Goal: Information Seeking & Learning: Learn about a topic

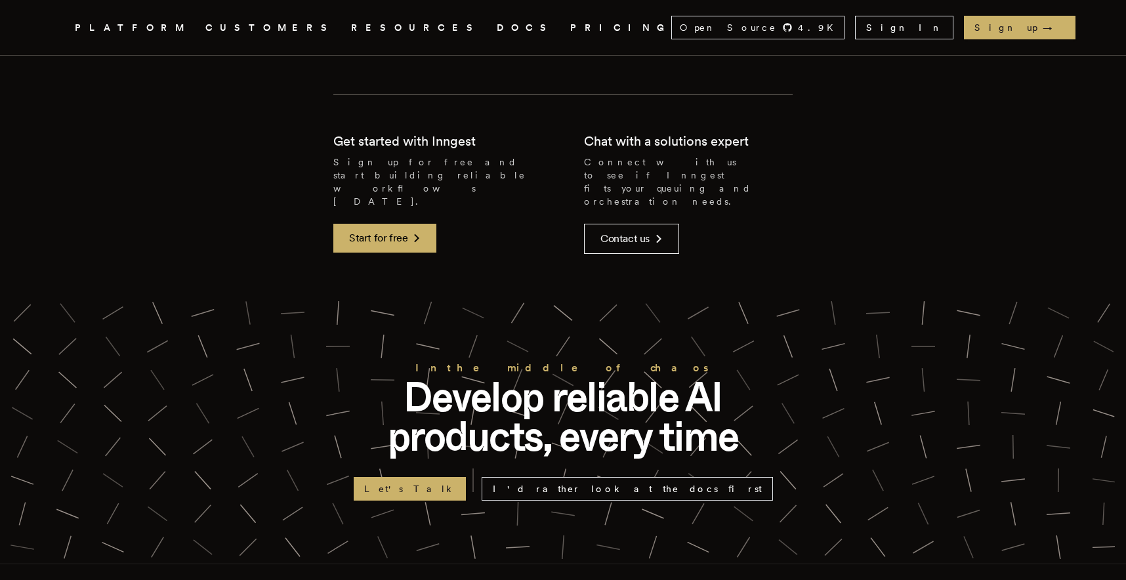
scroll to position [2757, 0]
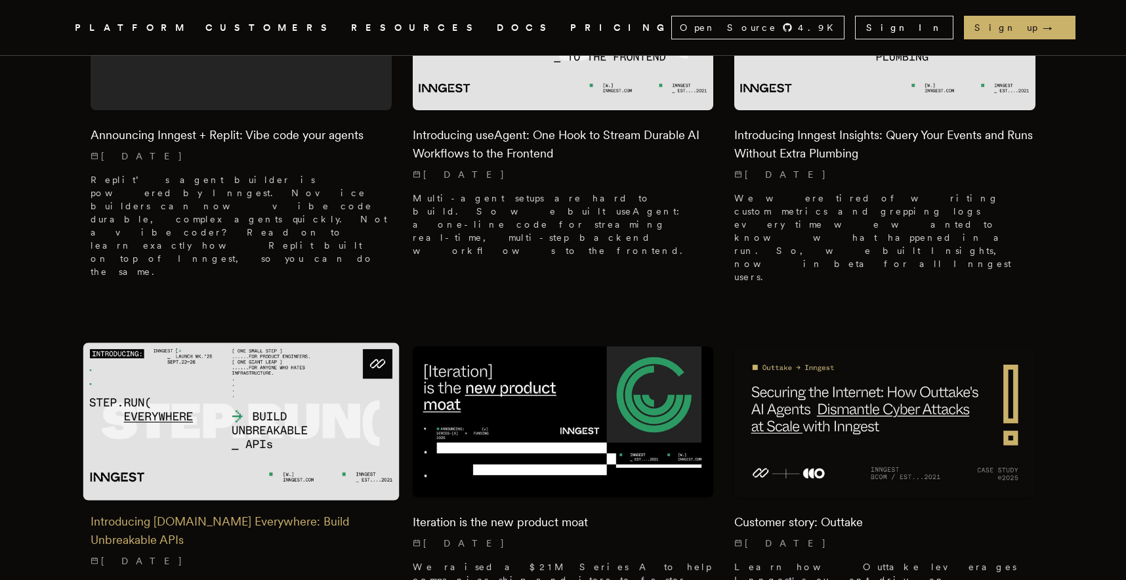
scroll to position [537, 0]
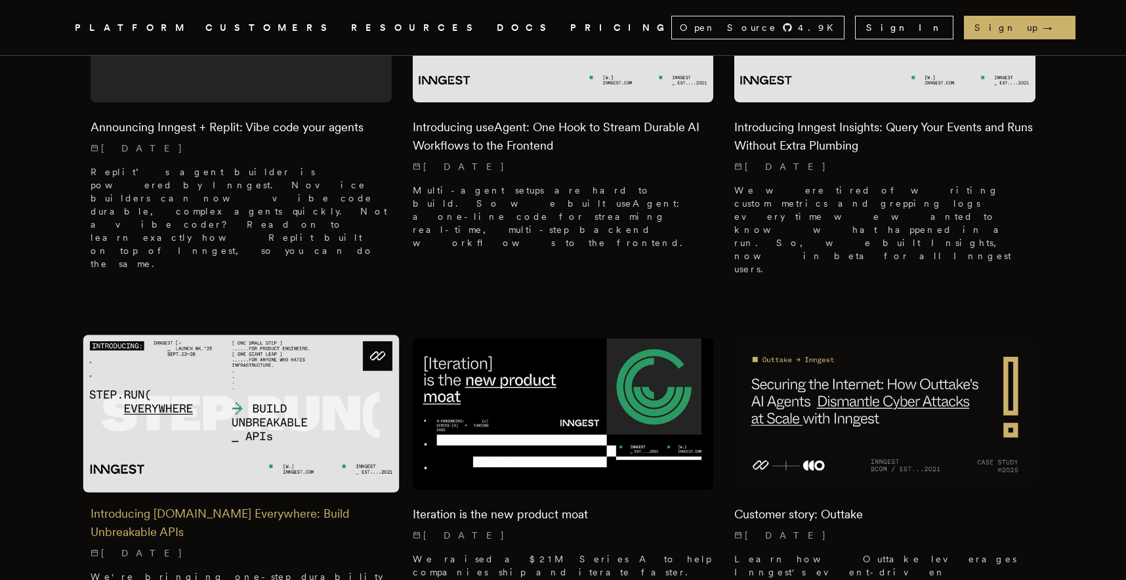
click at [145, 505] on h2 "Introducing [DOMAIN_NAME] Everywhere: Build Unbreakable APIs" at bounding box center [241, 523] width 301 height 37
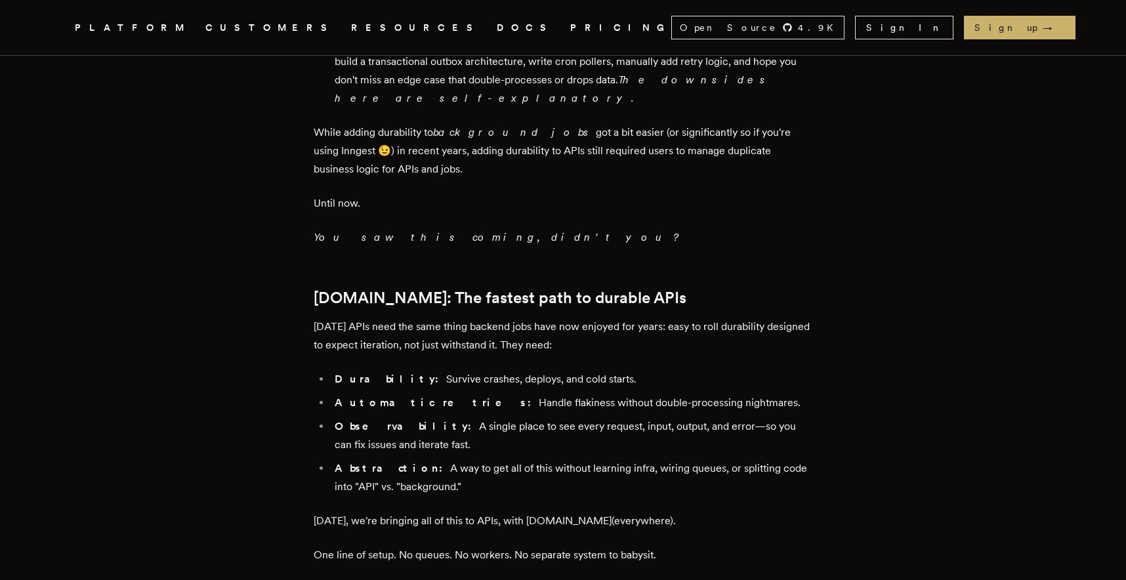
scroll to position [1295, 0]
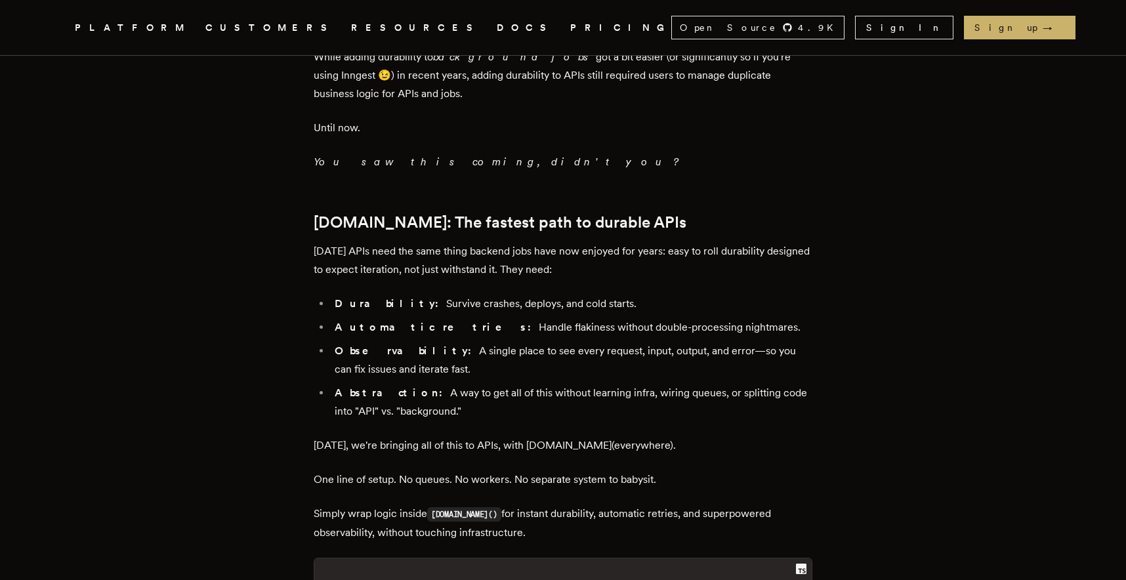
click at [852, 303] on article "Introducing [DOMAIN_NAME] Everywhere: Build Unbreakable APIs [PERSON_NAME] · [D…" at bounding box center [563, 273] width 945 height 2970
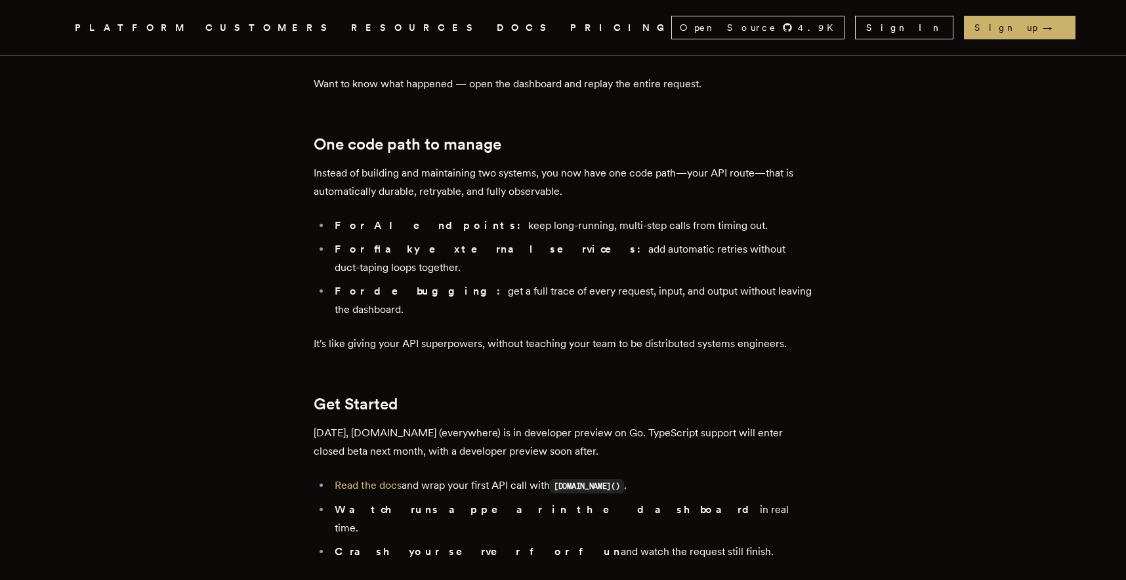
scroll to position [2026, 0]
